Goal: Task Accomplishment & Management: Manage account settings

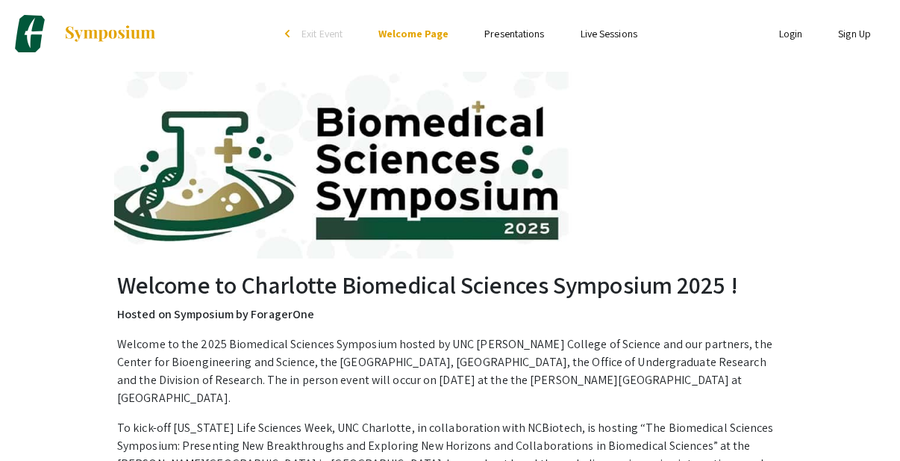
click at [785, 33] on link "Login" at bounding box center [791, 33] width 24 height 13
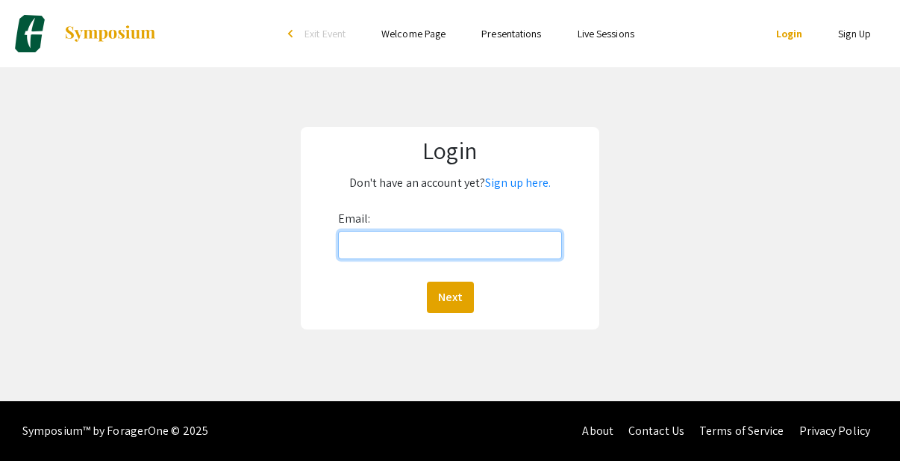
click at [493, 234] on input "Email:" at bounding box center [450, 245] width 225 height 28
type input "[EMAIL_ADDRESS][DOMAIN_NAME]"
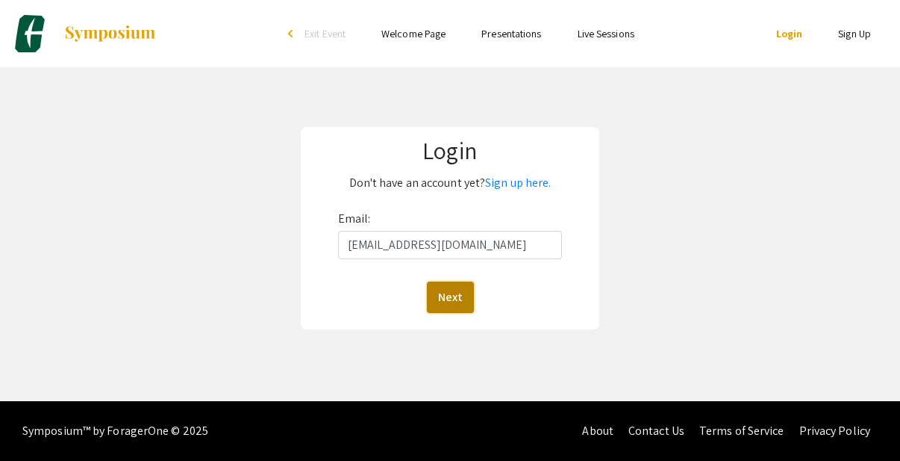
click at [456, 287] on button "Next" at bounding box center [450, 296] width 47 height 31
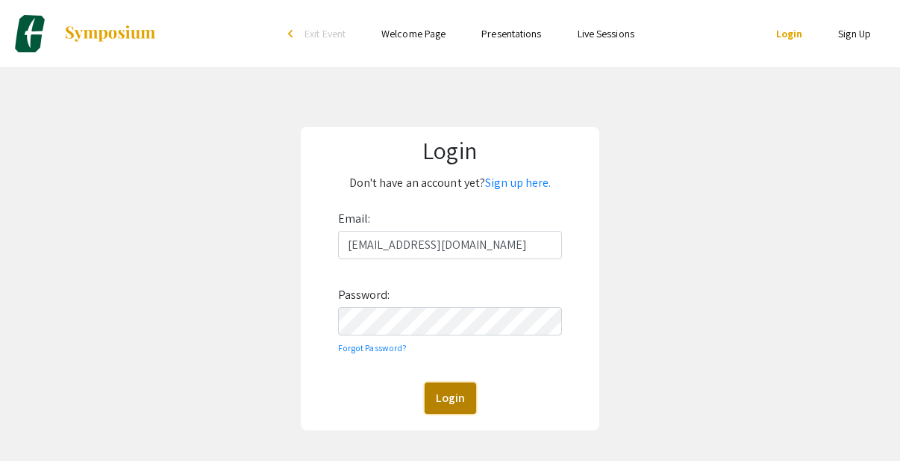
click at [464, 406] on button "Login" at bounding box center [451, 397] width 52 height 31
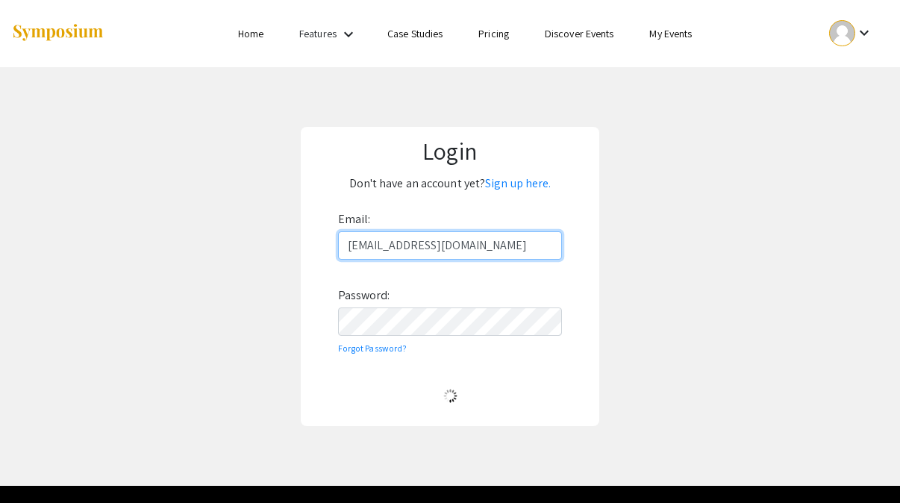
click at [393, 252] on input "[EMAIL_ADDRESS][DOMAIN_NAME]" at bounding box center [450, 245] width 225 height 28
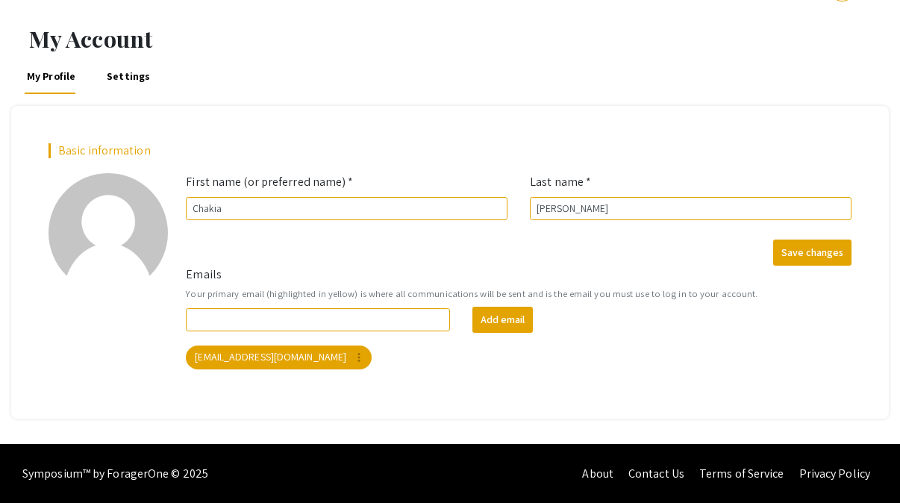
scroll to position [45, 0]
click at [387, 316] on input "Emails" at bounding box center [318, 319] width 264 height 23
click at [294, 360] on mat-chip "[EMAIL_ADDRESS][DOMAIN_NAME] more_vert" at bounding box center [279, 358] width 186 height 24
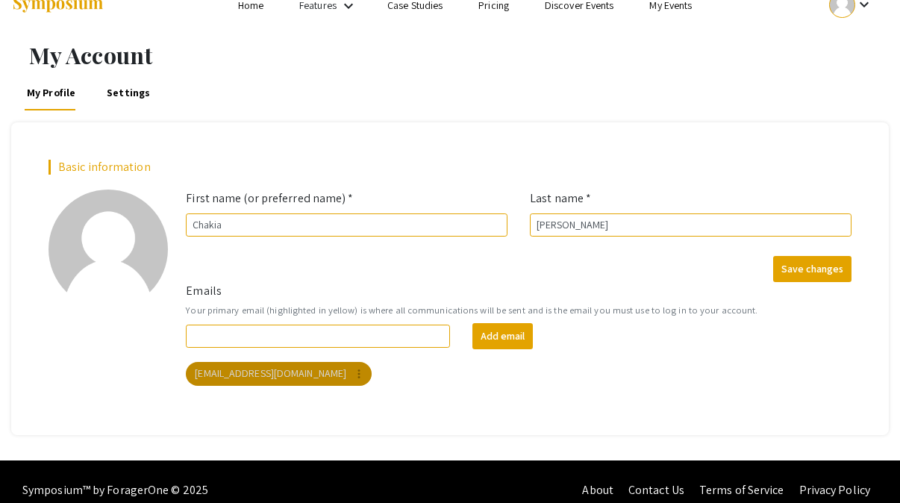
scroll to position [0, 0]
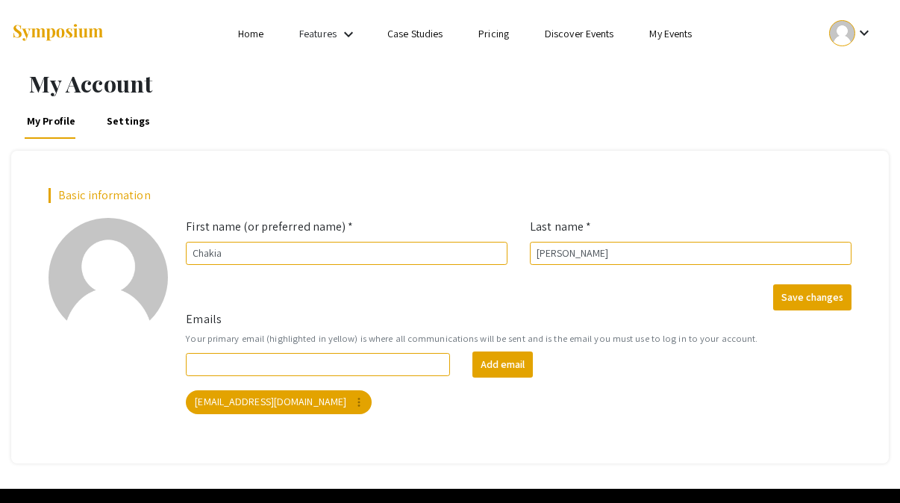
click at [678, 28] on link "My Events" at bounding box center [670, 33] width 43 height 13
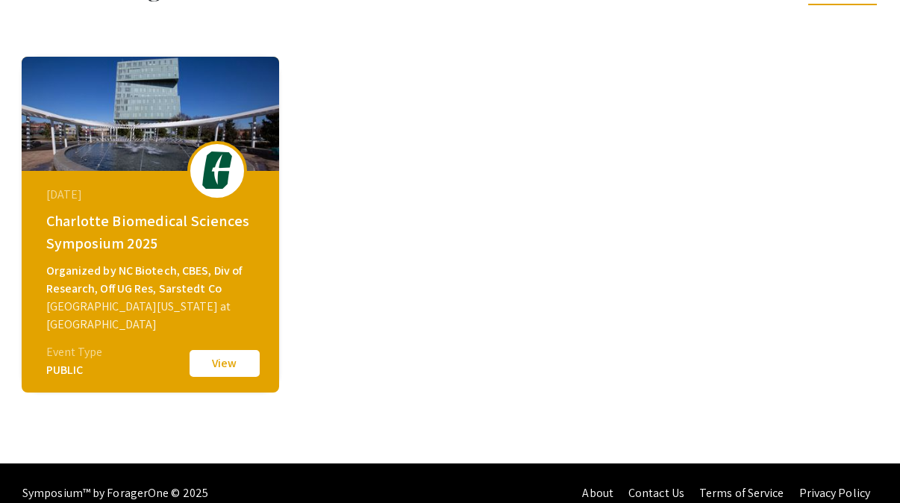
scroll to position [116, 0]
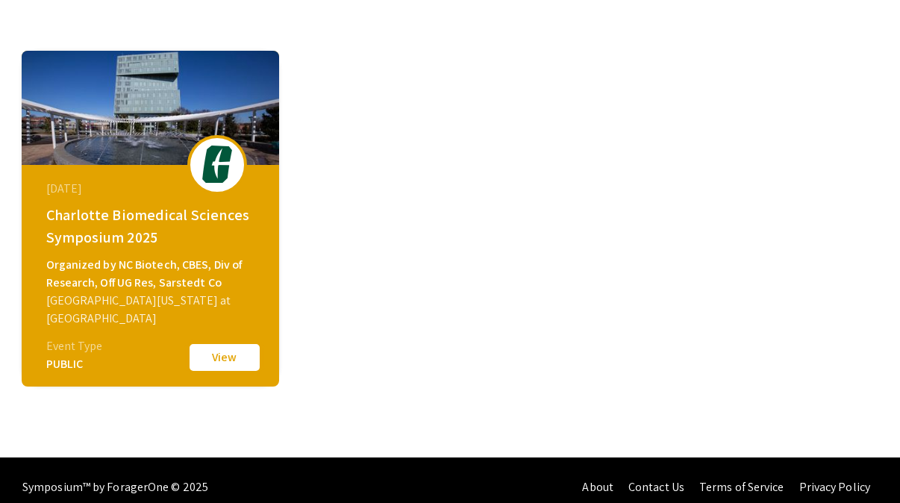
click at [225, 361] on button "View" at bounding box center [224, 357] width 75 height 31
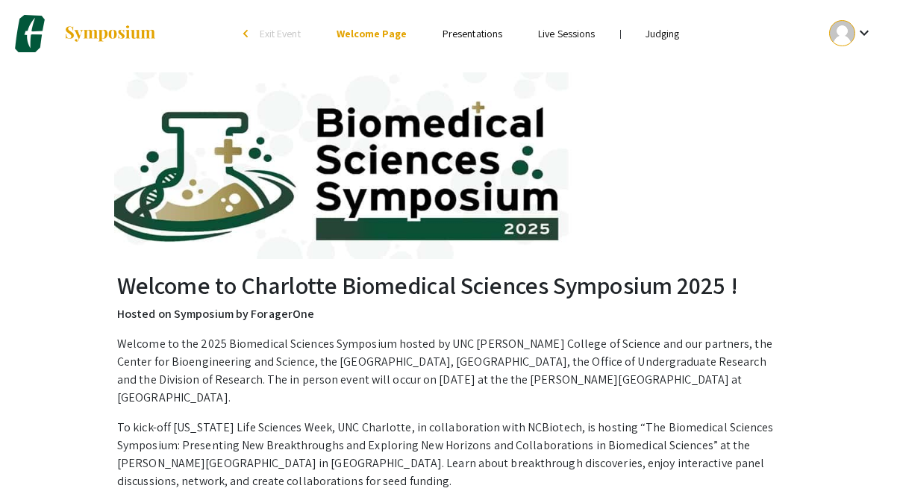
click at [664, 36] on link "Judging" at bounding box center [663, 33] width 34 height 13
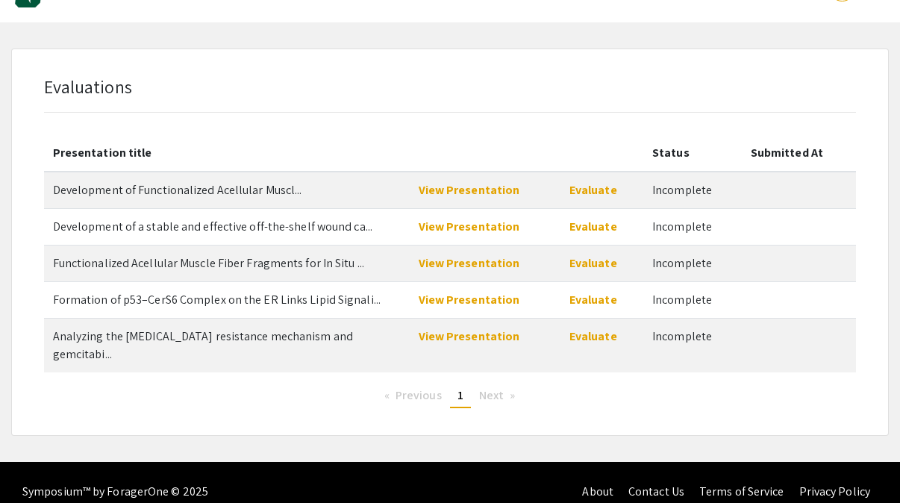
scroll to position [46, 0]
